Goal: Task Accomplishment & Management: Use online tool/utility

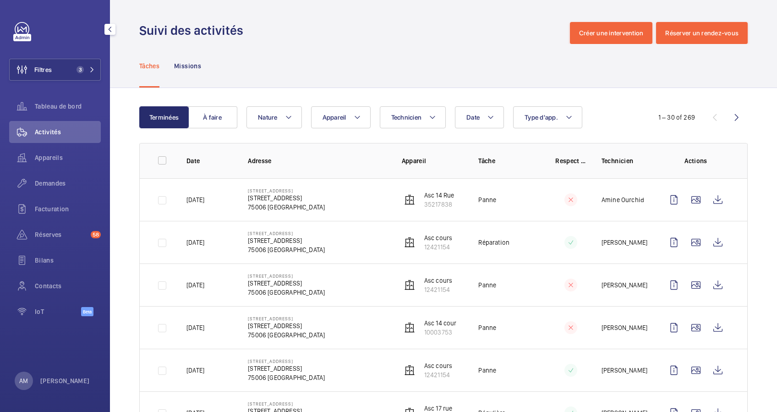
scroll to position [122, 0]
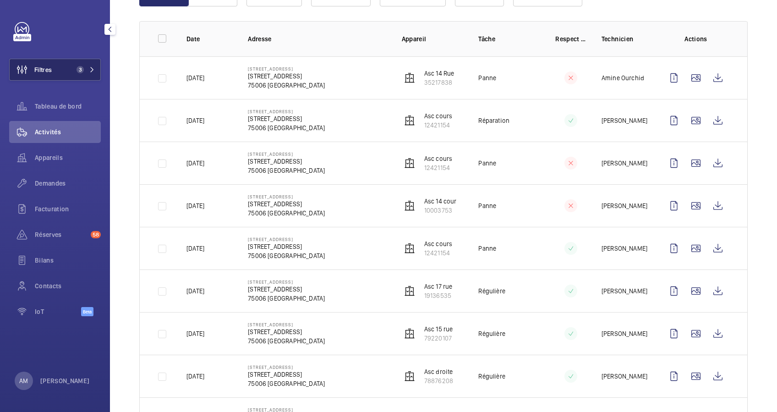
click at [89, 73] on button "Filtres 3" at bounding box center [55, 70] width 92 height 22
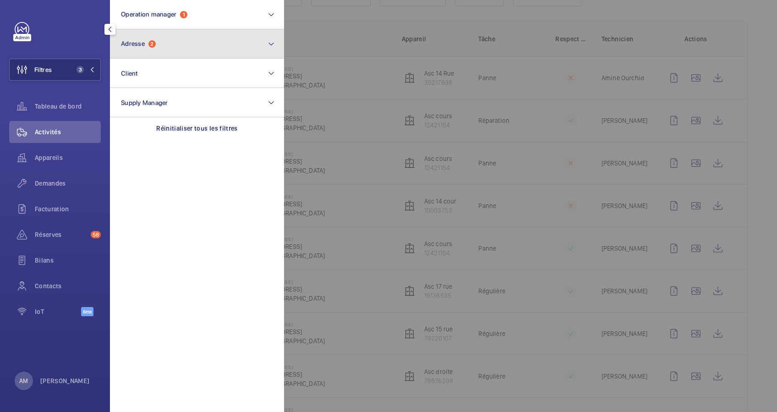
click at [151, 52] on button "Adresse 2" at bounding box center [197, 43] width 174 height 29
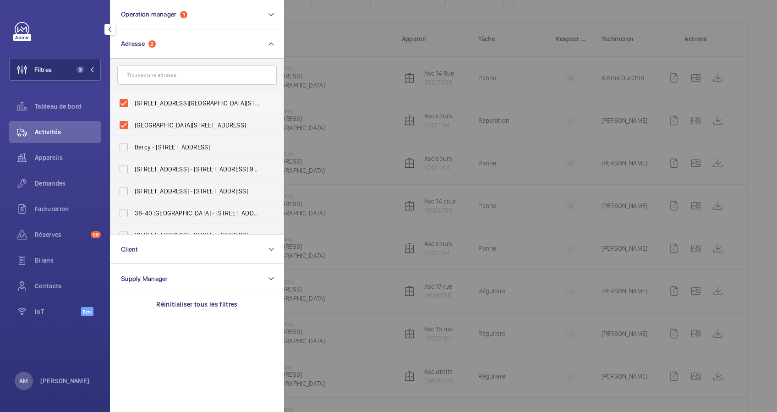
click at [125, 99] on label "12-17 rue Littré - 12 Rue Littré, PARIS 75006" at bounding box center [189, 103] width 159 height 22
click at [125, 99] on input "12-17 rue Littré - 12 Rue Littré, PARIS 75006" at bounding box center [123, 103] width 18 height 18
checkbox input "false"
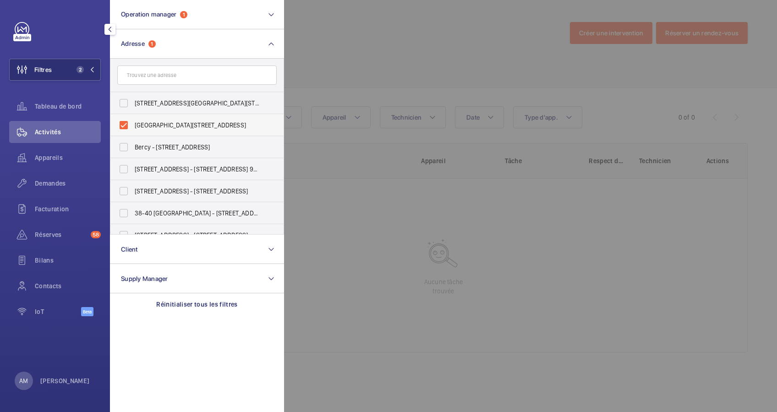
click at [120, 124] on label "12-14 rue Littré - 12 Rue Littré, 75006 PARIS, PARIS 75006" at bounding box center [189, 125] width 159 height 22
click at [120, 124] on input "12-14 rue Littré - 12 Rue Littré, 75006 PARIS, PARIS 75006" at bounding box center [123, 125] width 18 height 18
checkbox input "false"
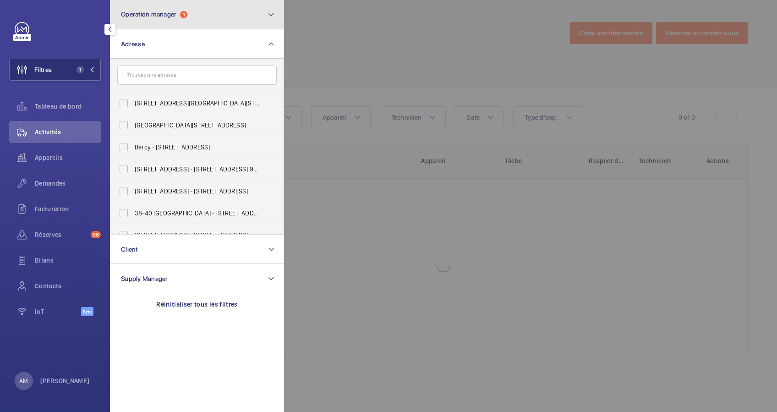
click at [216, 17] on button "Operation manager 1" at bounding box center [197, 14] width 174 height 29
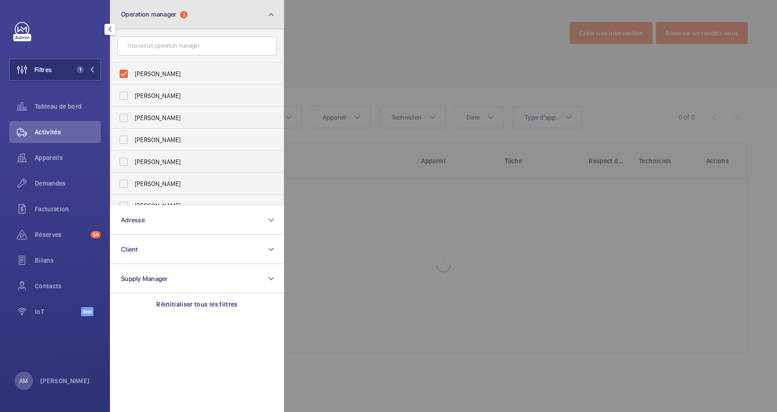
click at [204, 19] on button "Operation manager 1" at bounding box center [197, 14] width 174 height 29
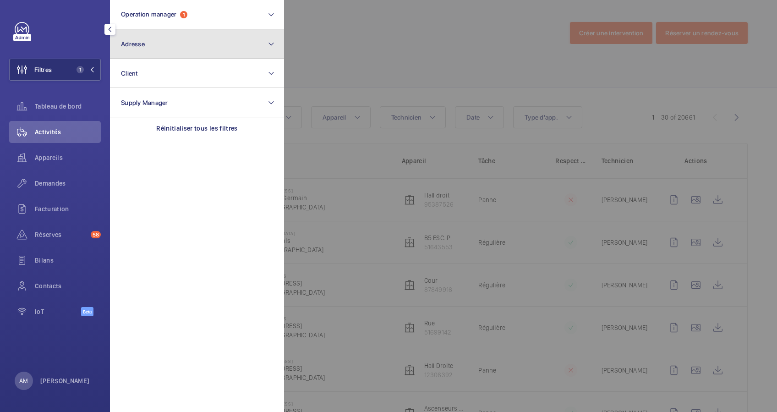
click at [187, 45] on button "Adresse" at bounding box center [197, 43] width 174 height 29
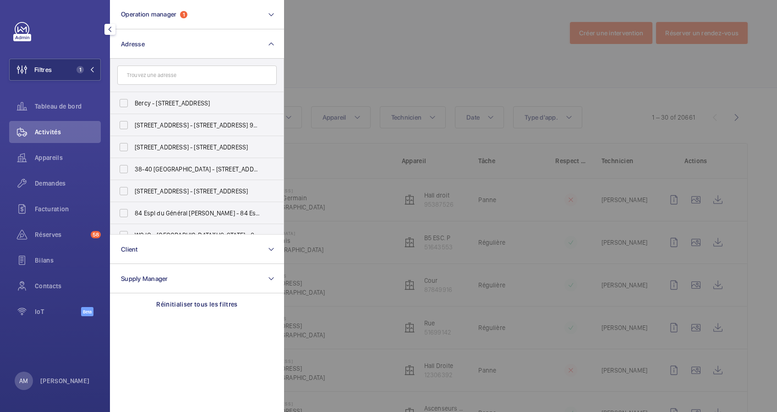
click at [169, 77] on input "text" at bounding box center [196, 74] width 159 height 19
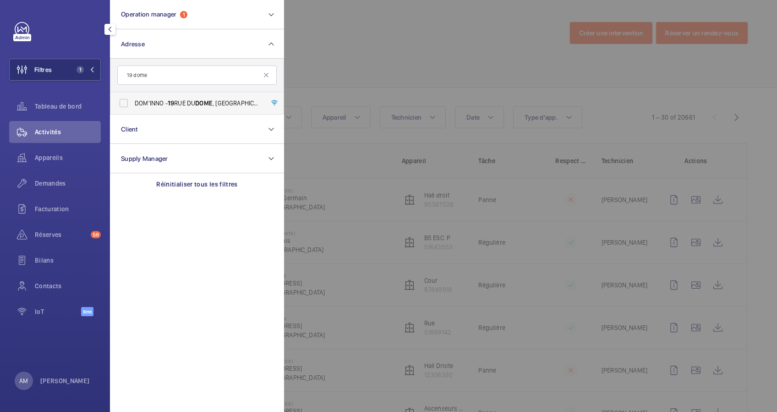
type input "19 dome"
click at [124, 103] on label "DOM'INNO - 19 RUE DU DOME , BOULOGNE-BILLANCOURT 92100" at bounding box center [189, 103] width 159 height 22
click at [124, 103] on input "DOM'INNO - 19 RUE DU DOME , BOULOGNE-BILLANCOURT 92100" at bounding box center [123, 103] width 18 height 18
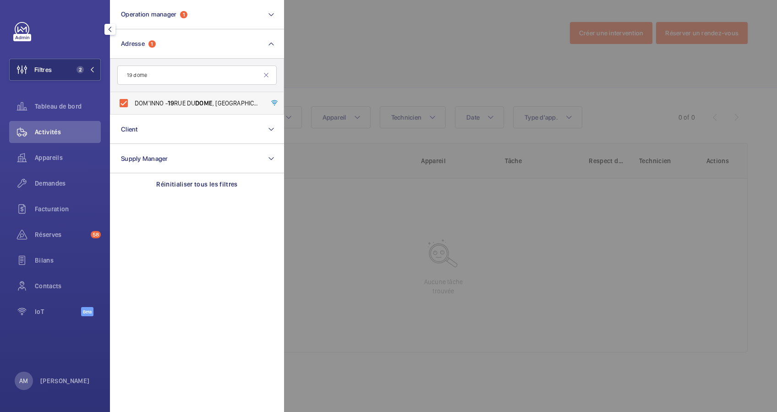
click at [122, 101] on label "DOM'INNO - 19 RUE DU DOME , BOULOGNE-BILLANCOURT 92100" at bounding box center [189, 103] width 159 height 22
click at [122, 101] on input "DOM'INNO - 19 RUE DU DOME , BOULOGNE-BILLANCOURT 92100" at bounding box center [123, 103] width 18 height 18
checkbox input "false"
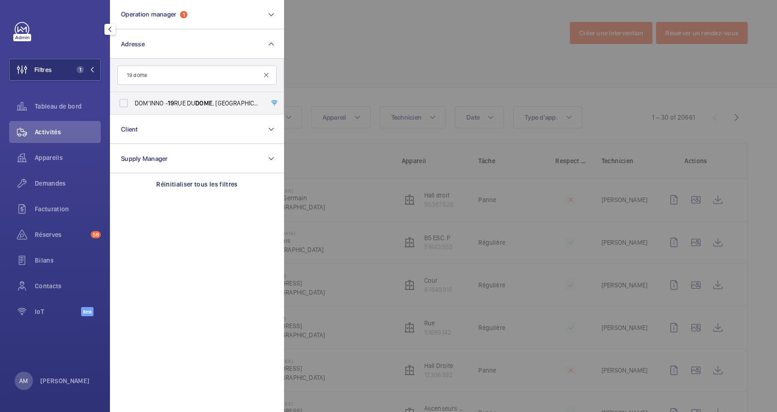
click at [266, 74] on mat-icon at bounding box center [265, 74] width 7 height 7
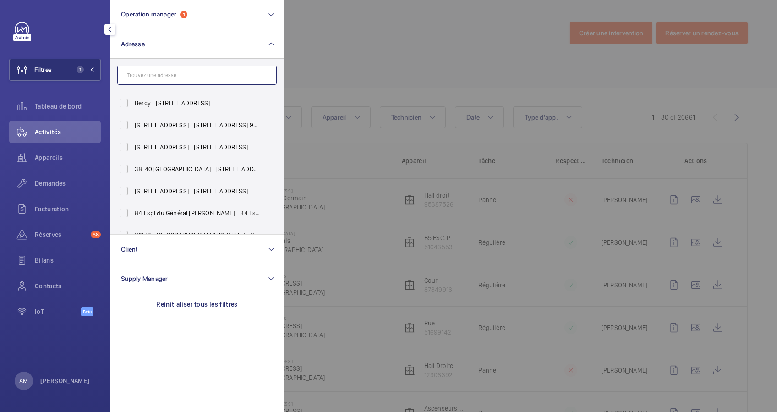
click at [247, 73] on input "text" at bounding box center [196, 74] width 159 height 19
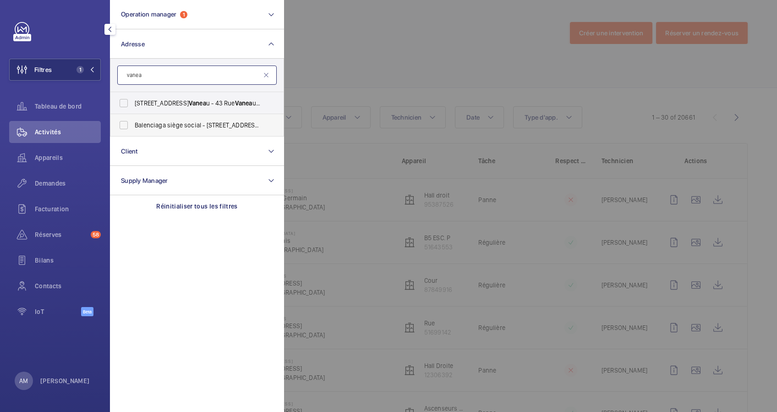
type input "vanea"
click at [171, 126] on span "Balenciaga siège social - 16 Rue Vanea u, PARIS 75007" at bounding box center [198, 124] width 126 height 9
click at [133, 126] on input "Balenciaga siège social - 16 Rue Vanea u, PARIS 75007" at bounding box center [123, 125] width 18 height 18
checkbox input "true"
click at [304, 87] on div at bounding box center [672, 206] width 777 height 412
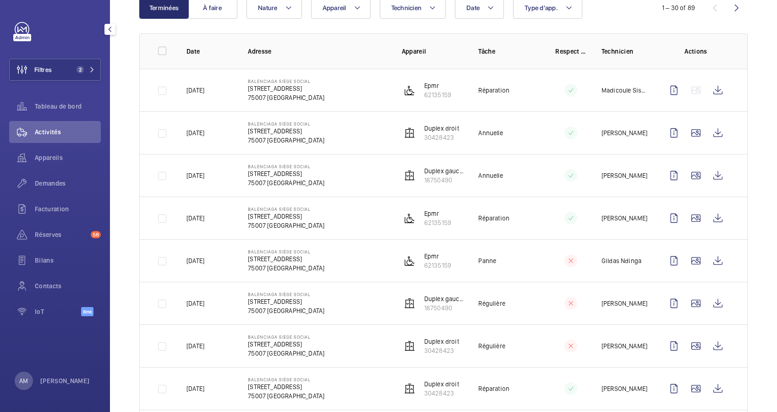
scroll to position [61, 0]
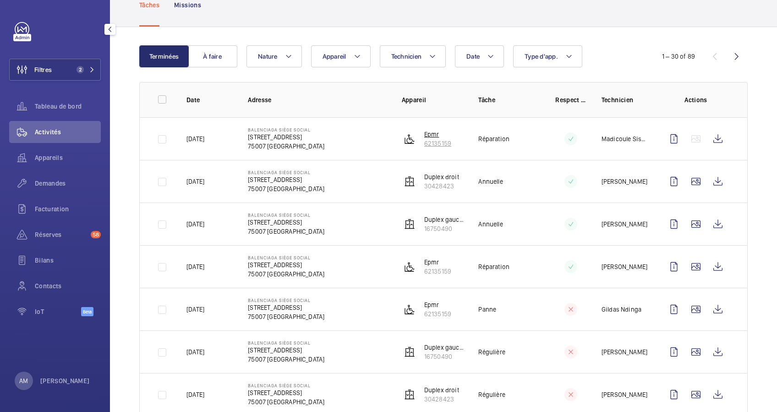
click at [424, 139] on p "62135159" at bounding box center [437, 143] width 27 height 9
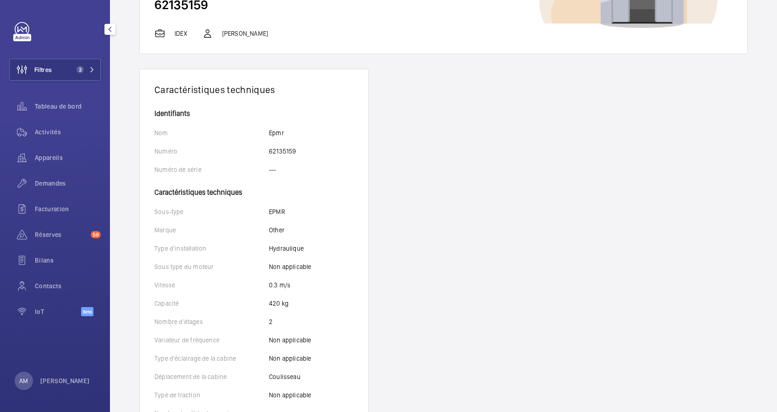
scroll to position [122, 0]
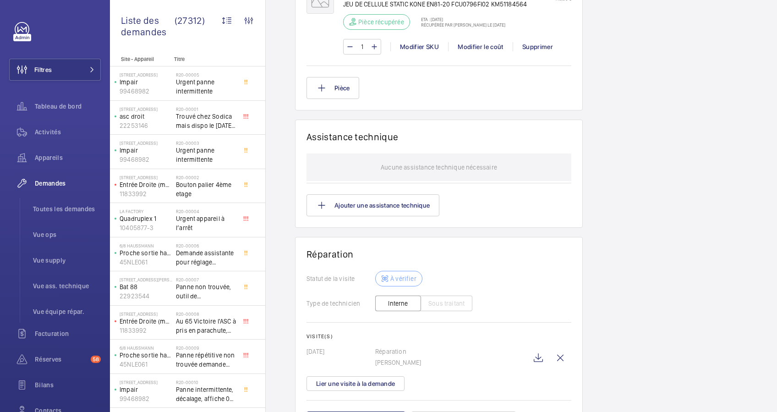
scroll to position [765, 0]
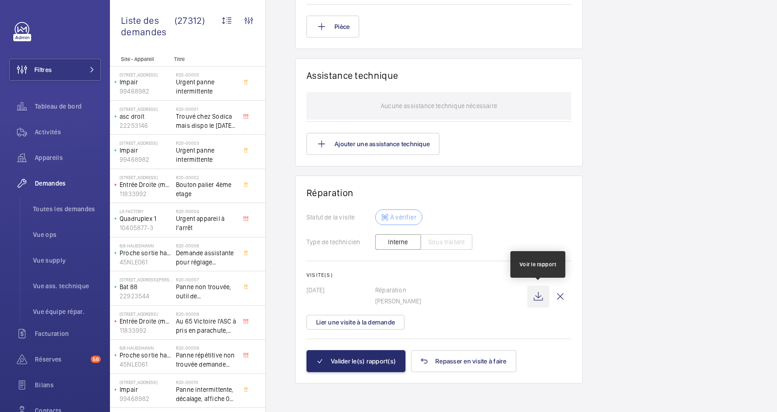
click at [538, 294] on wm-front-icon-button at bounding box center [538, 296] width 22 height 22
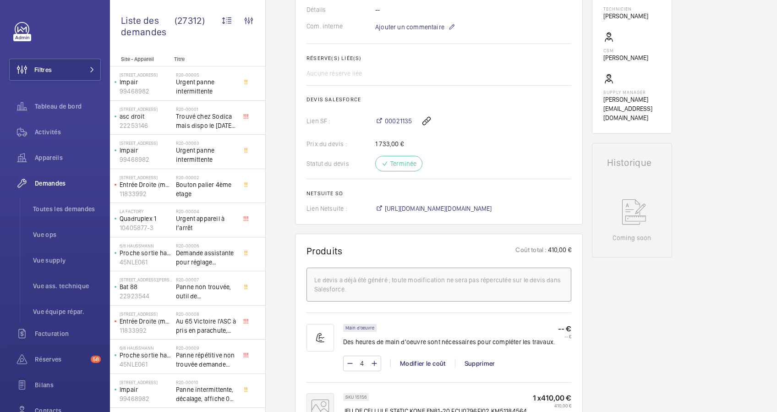
scroll to position [276, 0]
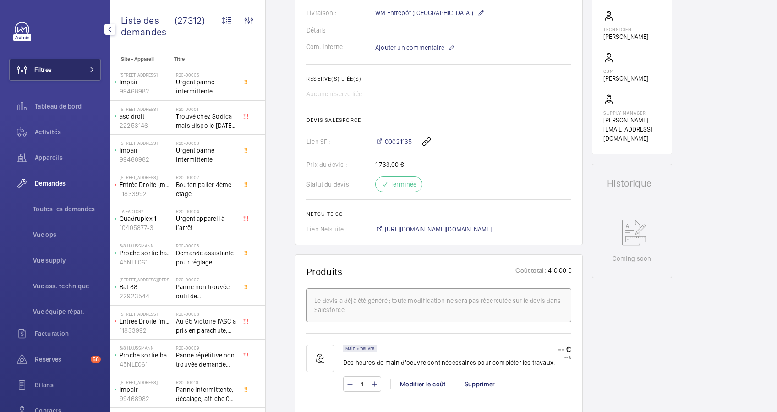
click at [85, 69] on span at bounding box center [89, 69] width 11 height 5
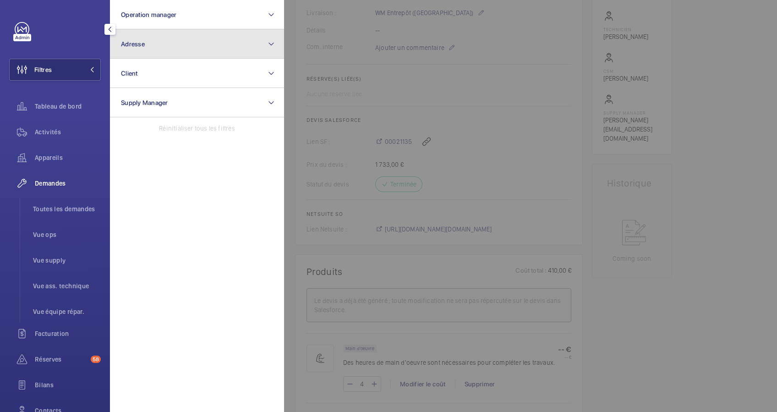
click at [147, 43] on button "Adresse" at bounding box center [197, 43] width 174 height 29
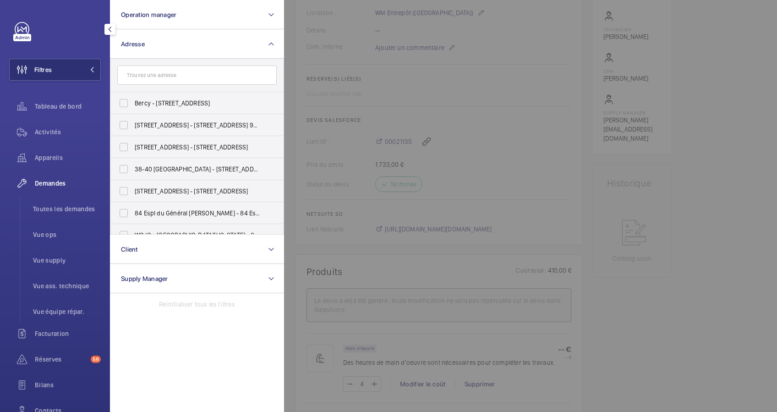
click at [156, 78] on input "text" at bounding box center [196, 74] width 159 height 19
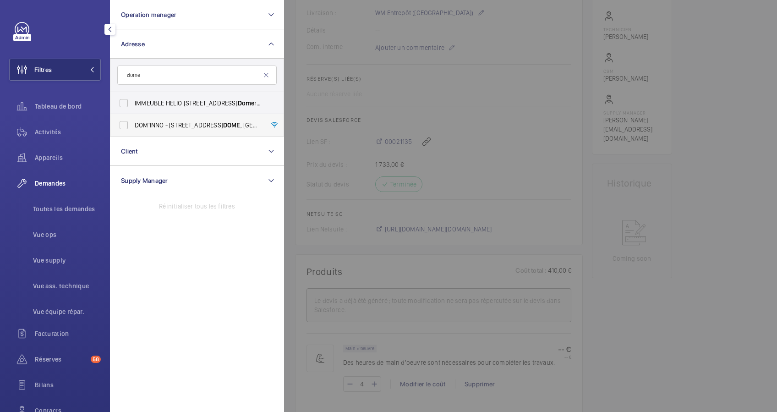
type input "dome"
click at [127, 121] on label "[GEOGRAPHIC_DATA] - [STREET_ADDRESS]" at bounding box center [189, 125] width 159 height 22
click at [127, 121] on input "[GEOGRAPHIC_DATA] - [STREET_ADDRESS]" at bounding box center [123, 125] width 18 height 18
checkbox input "true"
click at [54, 128] on span "Activités" at bounding box center [68, 131] width 66 height 9
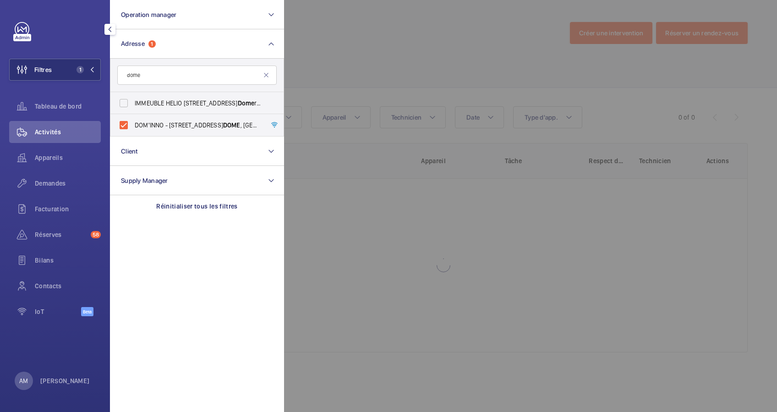
click at [382, 74] on div at bounding box center [672, 206] width 777 height 412
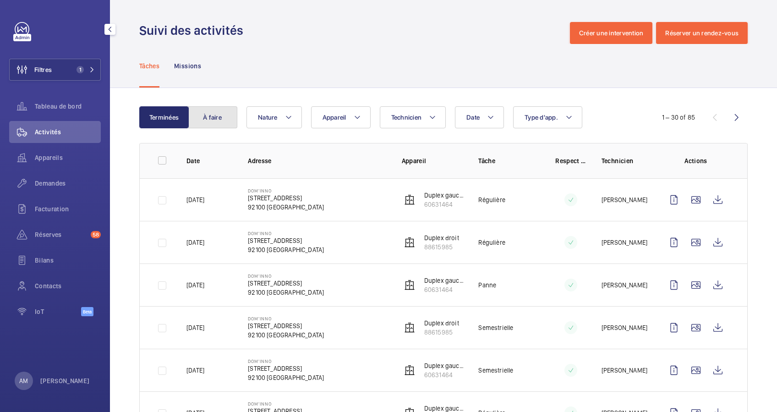
click at [202, 119] on button "À faire" at bounding box center [212, 117] width 49 height 22
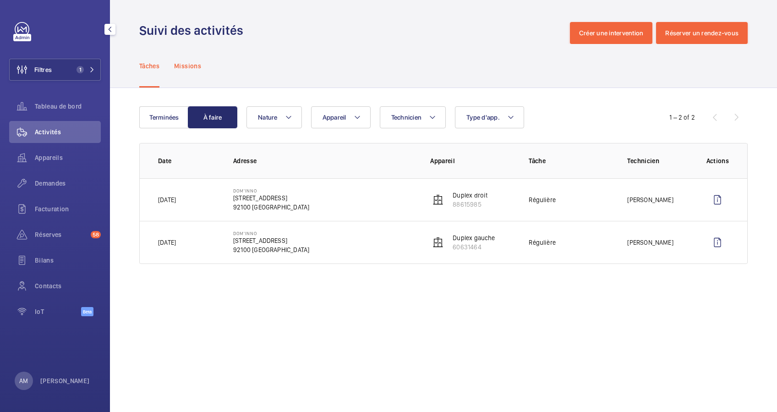
click at [193, 63] on p "Missions" at bounding box center [187, 65] width 27 height 9
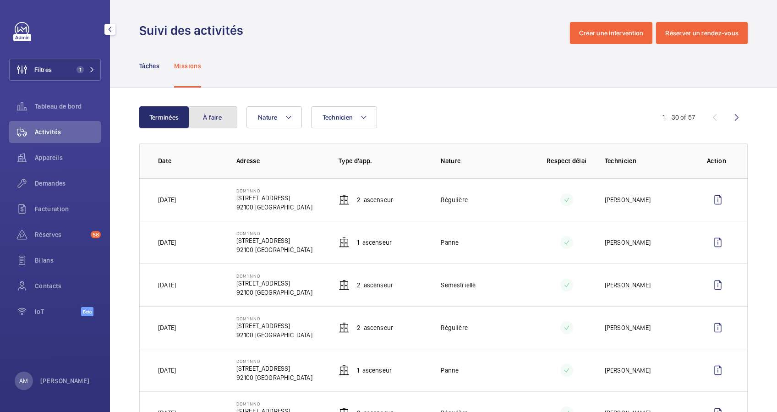
click at [213, 117] on button "À faire" at bounding box center [212, 117] width 49 height 22
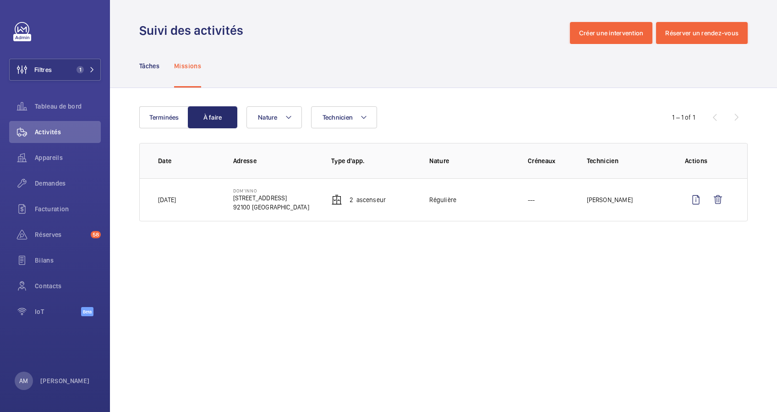
drag, startPoint x: 225, startPoint y: 196, endPoint x: 260, endPoint y: 198, distance: 34.4
click at [0, 0] on tr "[DATE] [GEOGRAPHIC_DATA] [STREET_ADDRESS] 2 Ascenseur [GEOGRAPHIC_DATA] --- [PE…" at bounding box center [0, 0] width 0 height 0
drag, startPoint x: 260, startPoint y: 198, endPoint x: 223, endPoint y: 203, distance: 36.5
click at [223, 203] on td "[GEOGRAPHIC_DATA] [STREET_ADDRESS]" at bounding box center [267, 199] width 98 height 43
drag, startPoint x: 236, startPoint y: 196, endPoint x: 280, endPoint y: 197, distance: 44.0
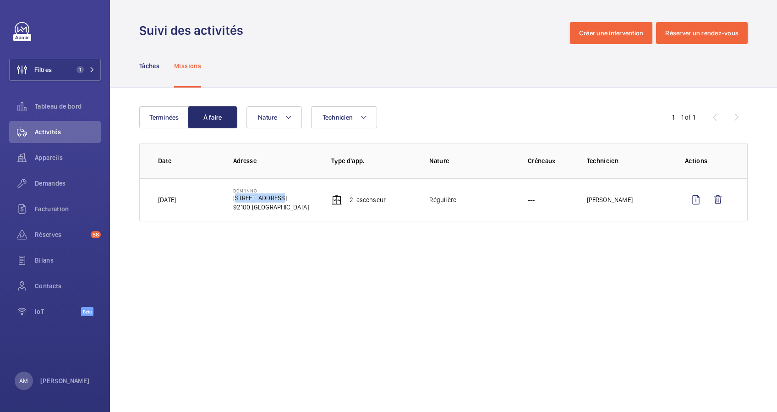
click at [280, 197] on p "[STREET_ADDRESS]" at bounding box center [271, 197] width 76 height 9
drag, startPoint x: 280, startPoint y: 197, endPoint x: 274, endPoint y: 195, distance: 6.0
copy p "[STREET_ADDRESS]"
